Goal: Find specific page/section: Find specific page/section

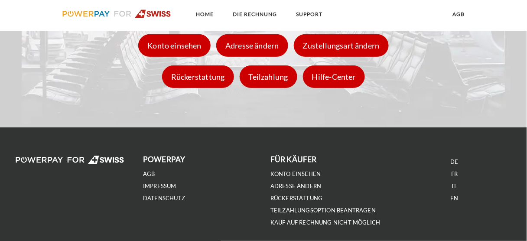
scroll to position [1241, 0]
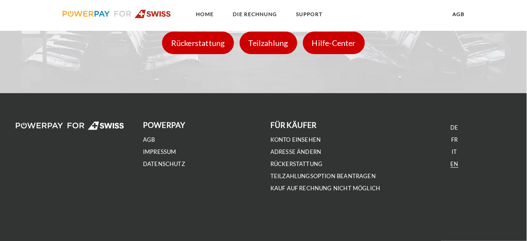
click at [453, 160] on link "EN" at bounding box center [455, 163] width 8 height 7
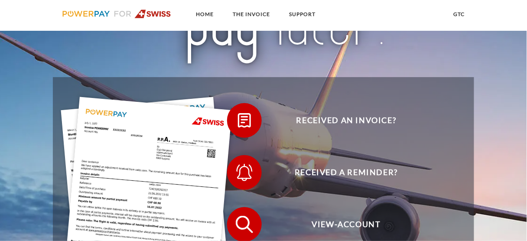
scroll to position [208, 0]
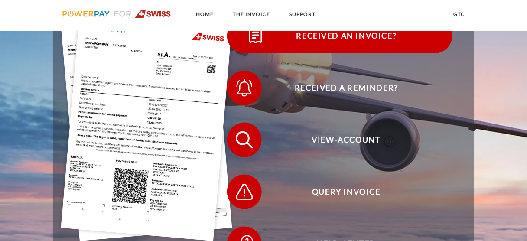
click at [340, 42] on span "Received an invoice?" at bounding box center [346, 36] width 212 height 35
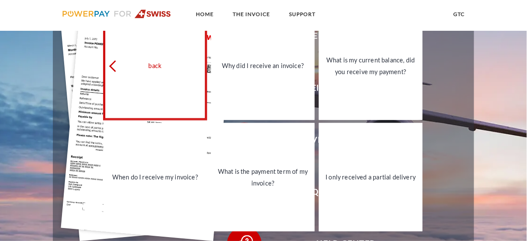
click at [114, 68] on icon at bounding box center [115, 67] width 12 height 12
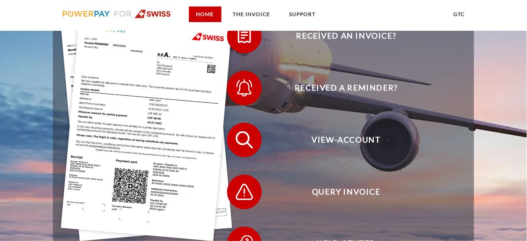
click at [197, 18] on link "Home" at bounding box center [205, 15] width 33 height 16
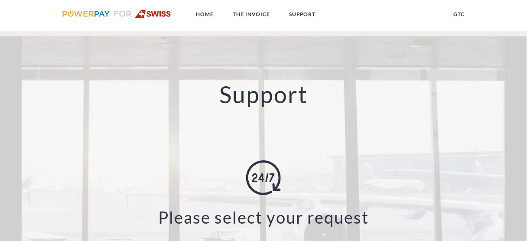
scroll to position [1040, 0]
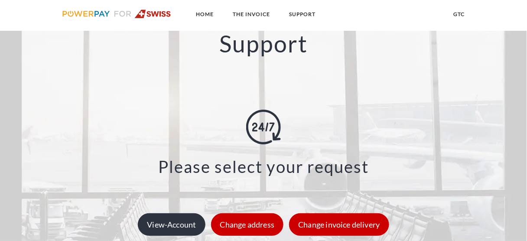
click at [191, 220] on div "View-Account" at bounding box center [171, 225] width 67 height 23
